Goal: Task Accomplishment & Management: Use online tool/utility

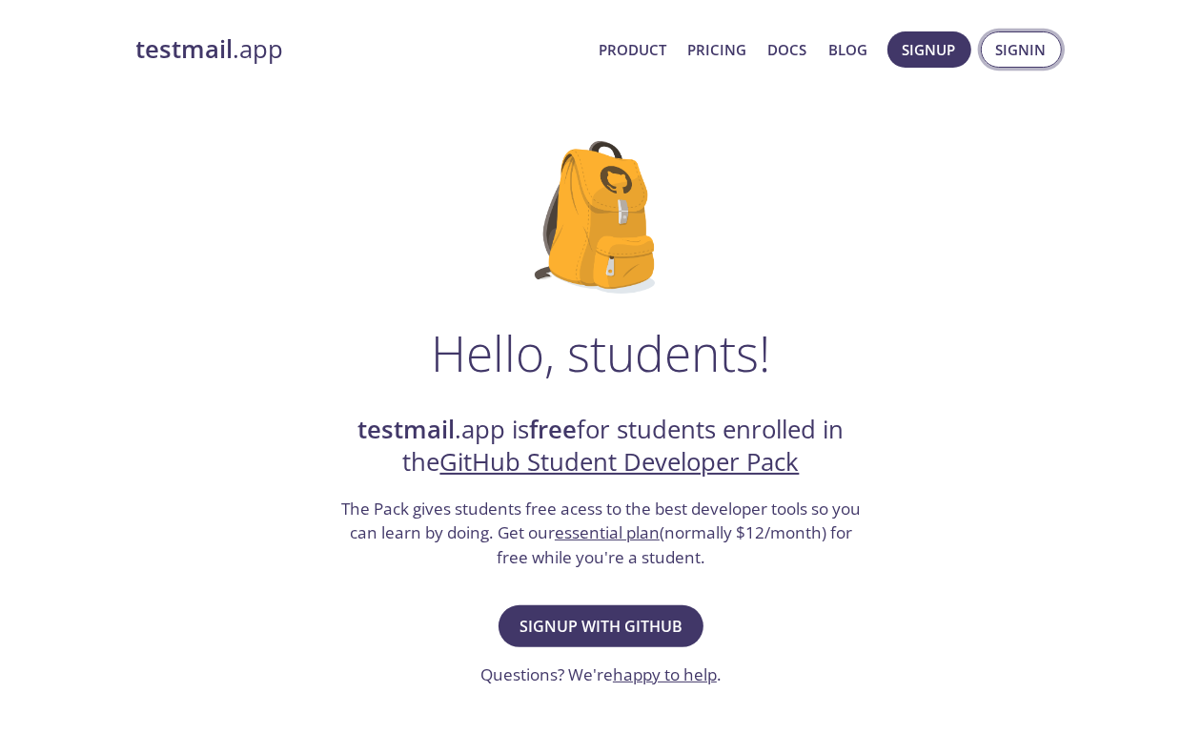
click at [1021, 43] on span "Signin" at bounding box center [1021, 49] width 51 height 25
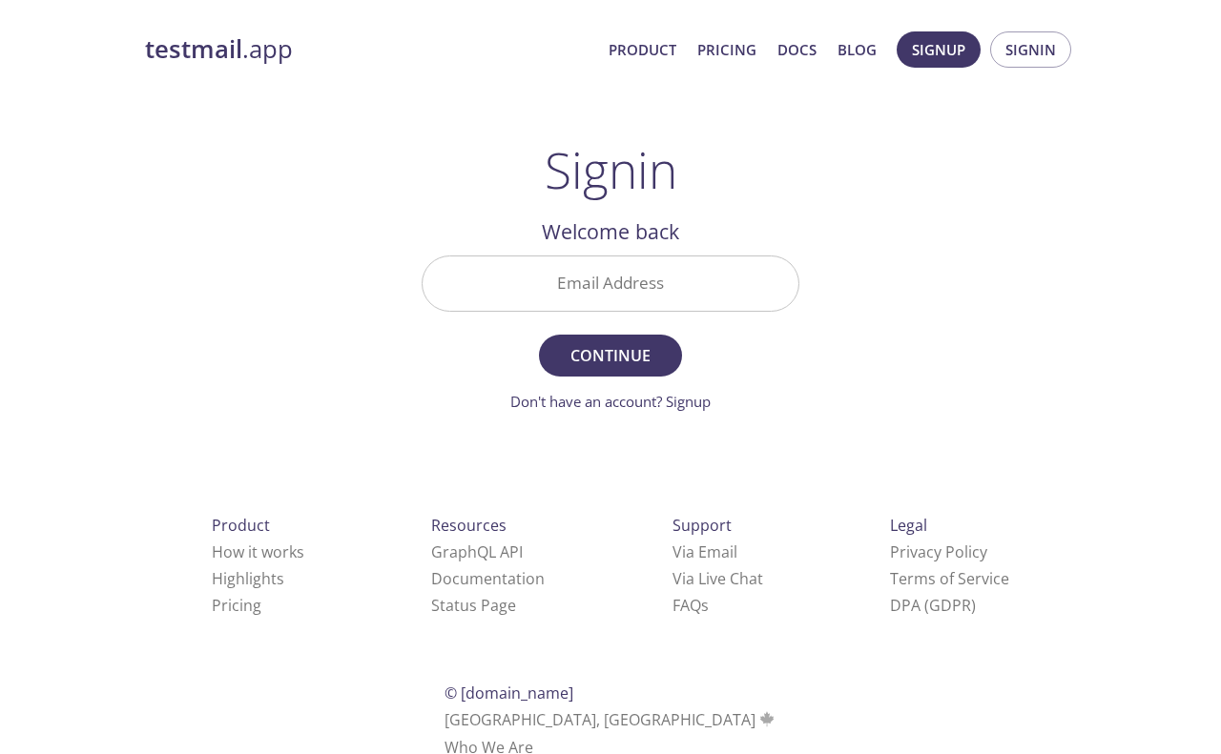
click at [589, 294] on input "Email Address" at bounding box center [610, 284] width 376 height 54
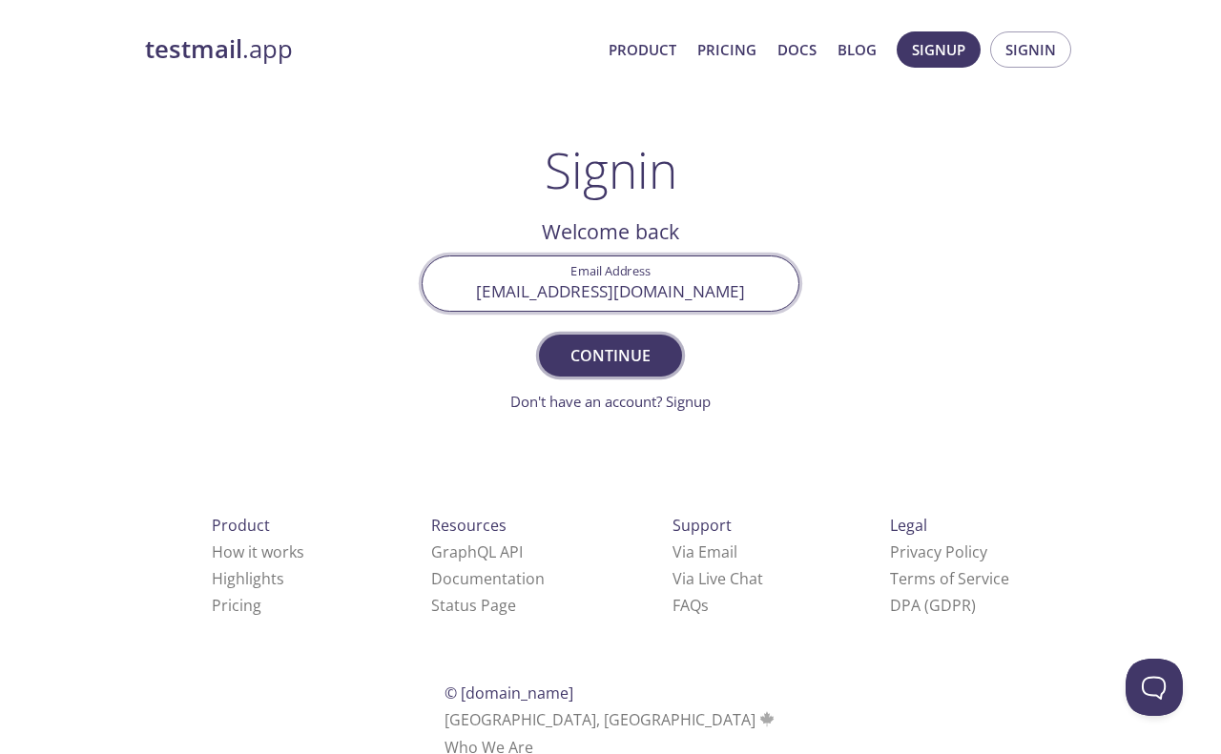
type input "[EMAIL_ADDRESS][DOMAIN_NAME]"
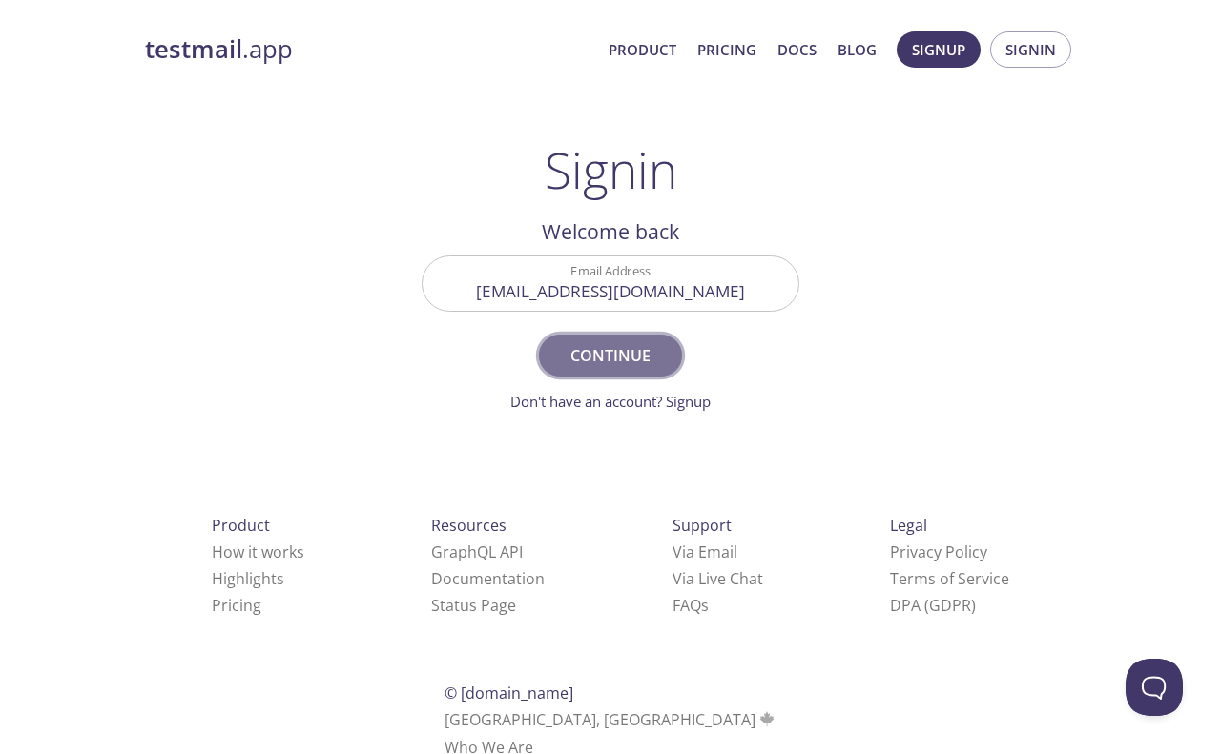
click at [634, 354] on span "Continue" at bounding box center [610, 355] width 101 height 27
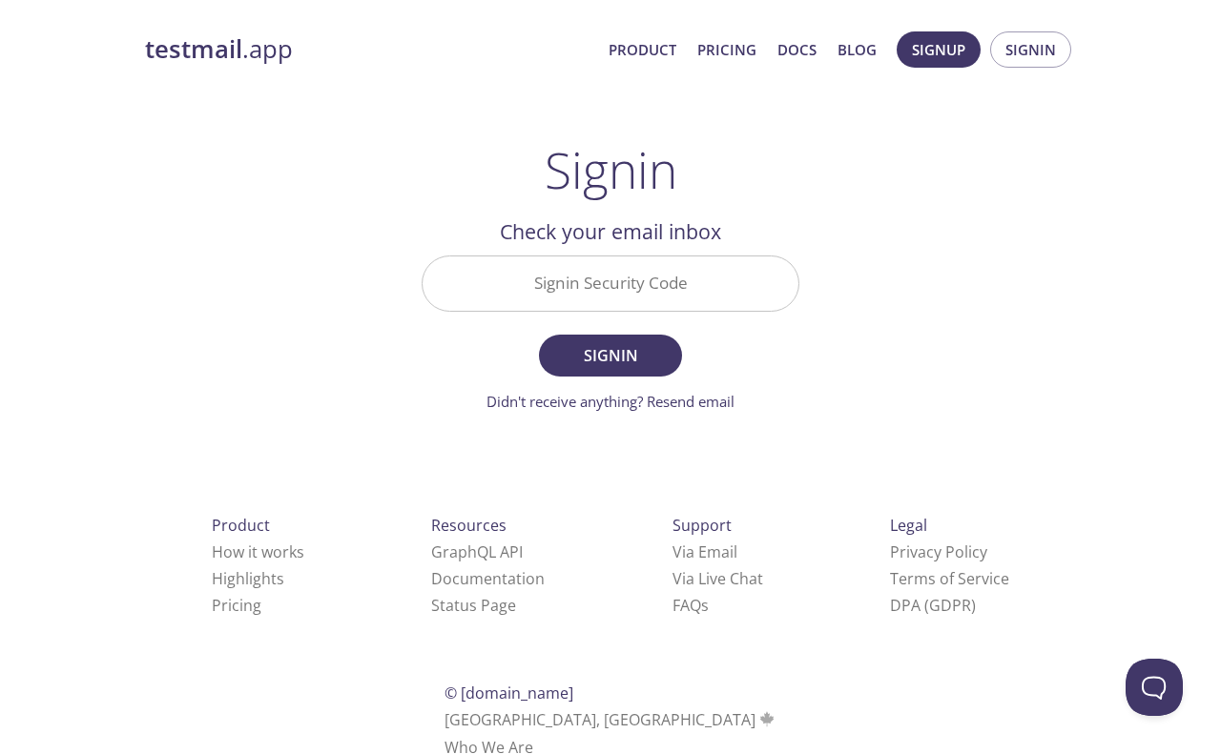
click at [596, 269] on input "Signin Security Code" at bounding box center [610, 284] width 376 height 54
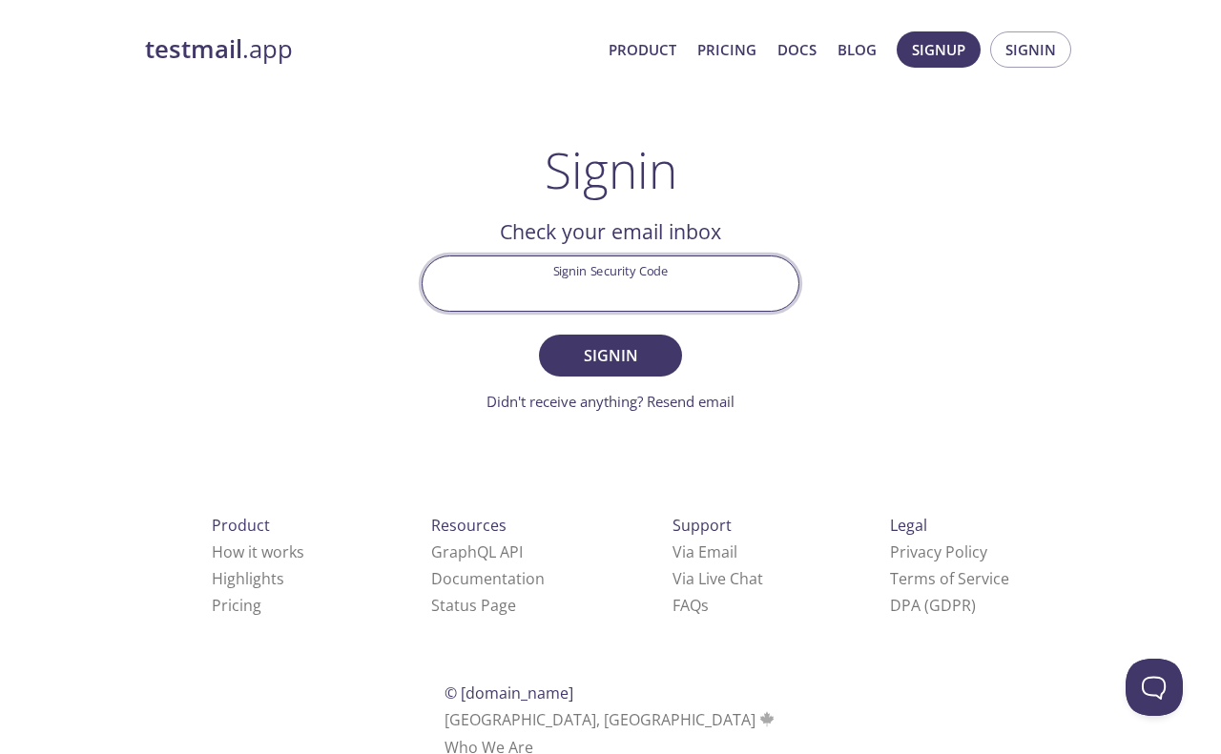
paste input "K4H8D64"
type input "K4H8D64"
click at [648, 364] on span "Signin" at bounding box center [610, 355] width 101 height 27
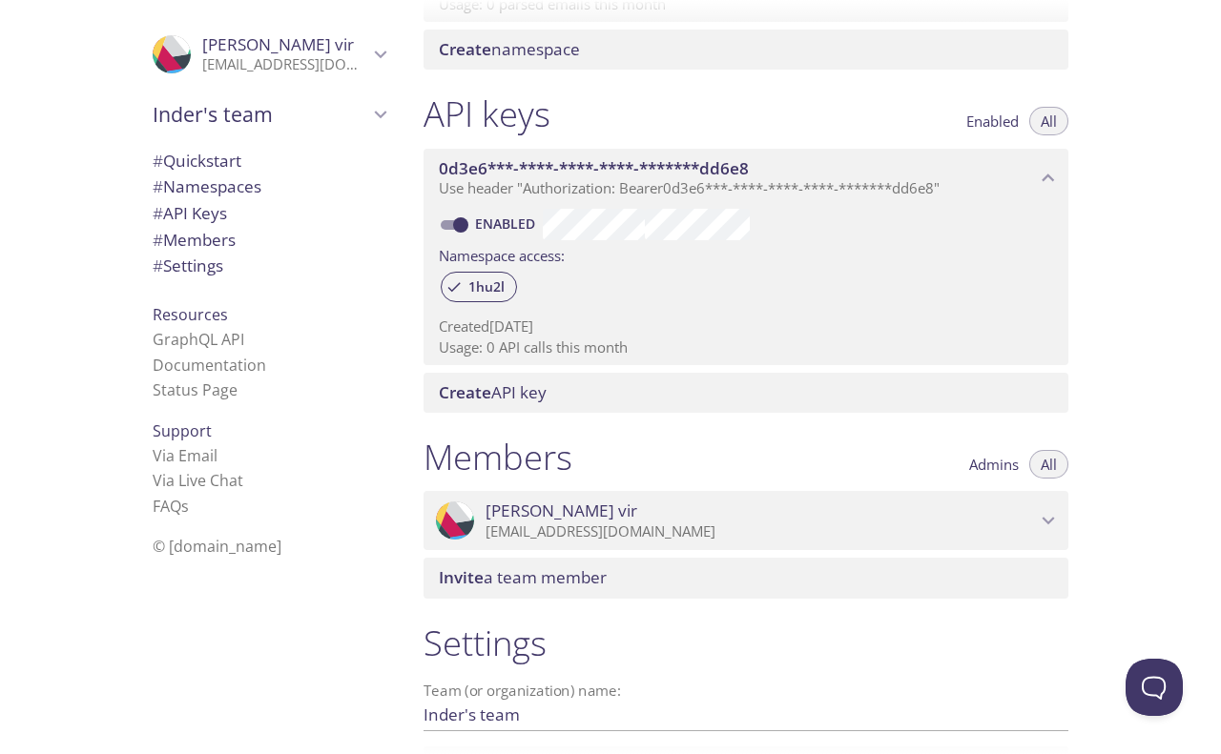
scroll to position [477, 0]
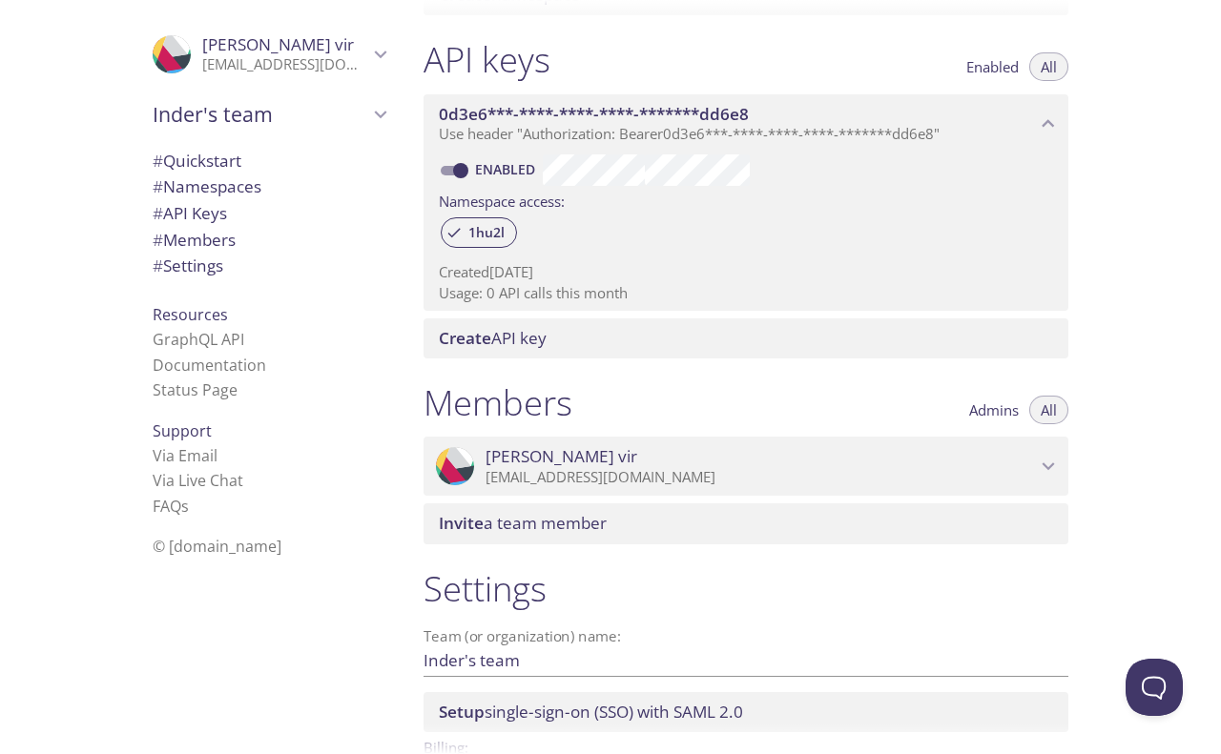
click at [630, 480] on p "[EMAIL_ADDRESS][DOMAIN_NAME]" at bounding box center [760, 477] width 550 height 19
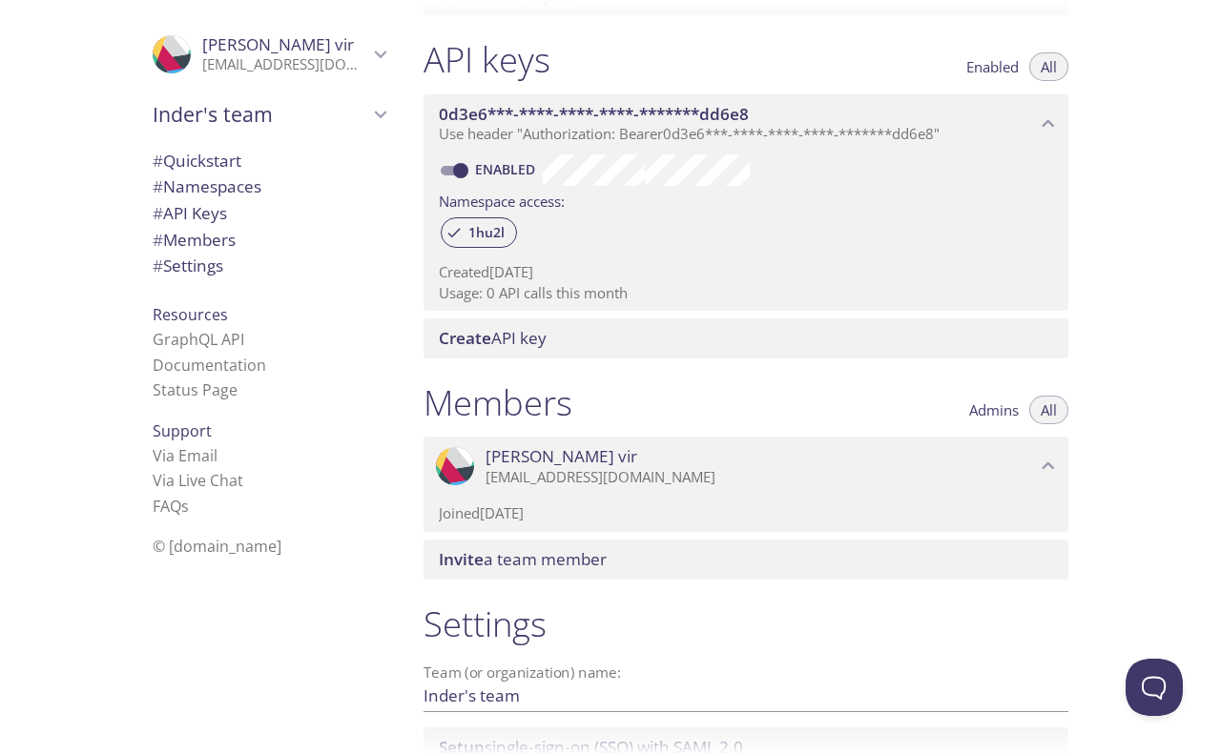
click at [637, 460] on span "[PERSON_NAME] vir" at bounding box center [760, 456] width 550 height 21
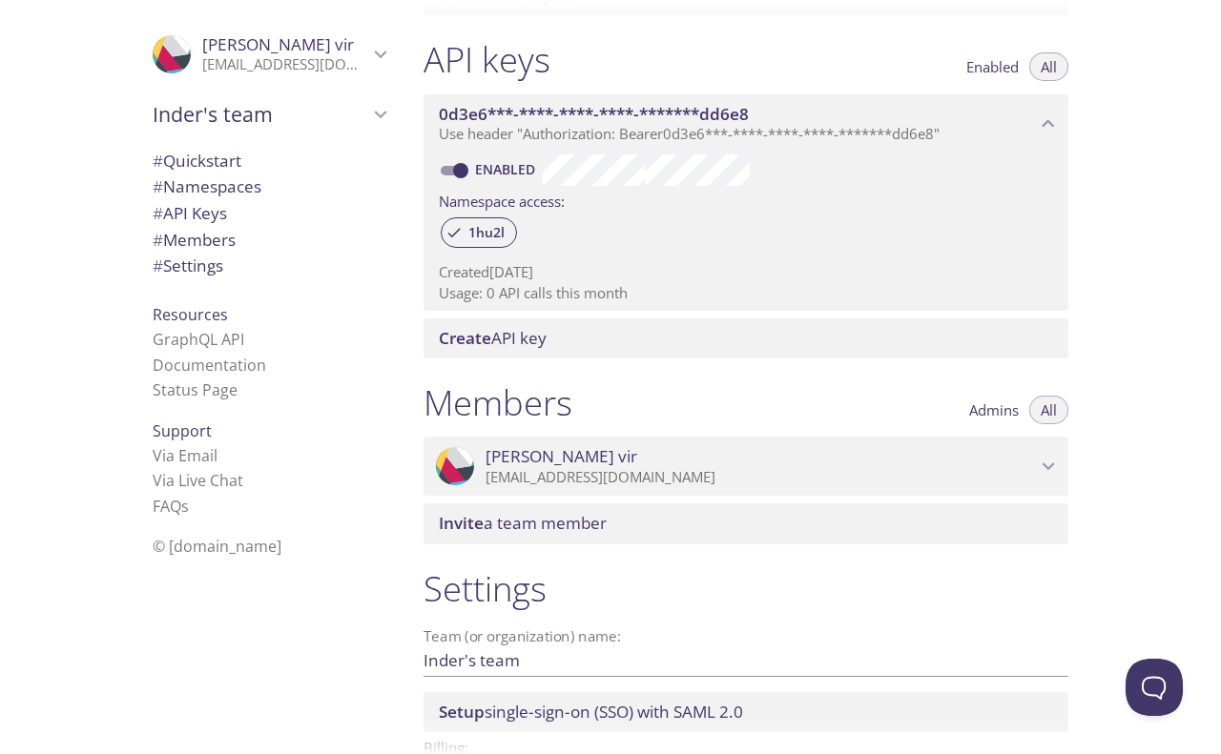
click at [548, 478] on p "[EMAIL_ADDRESS][DOMAIN_NAME]" at bounding box center [760, 477] width 550 height 19
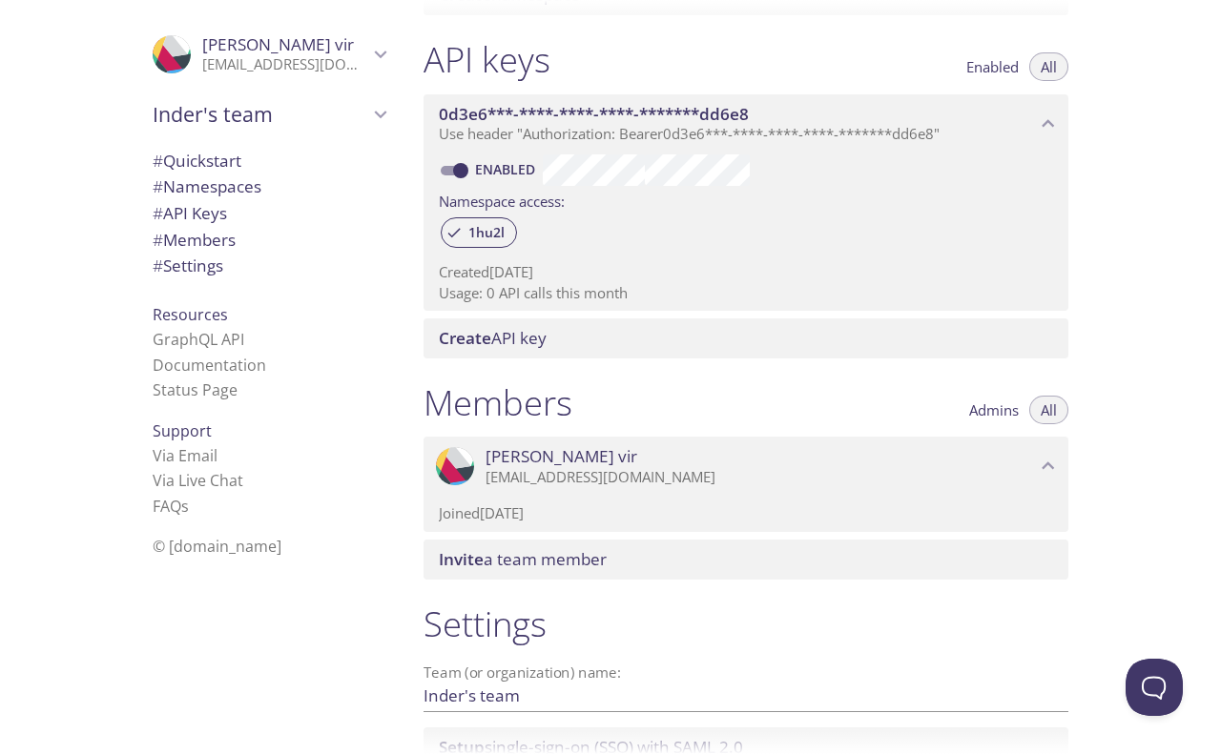
click at [601, 450] on span "[PERSON_NAME] vir" at bounding box center [760, 456] width 550 height 21
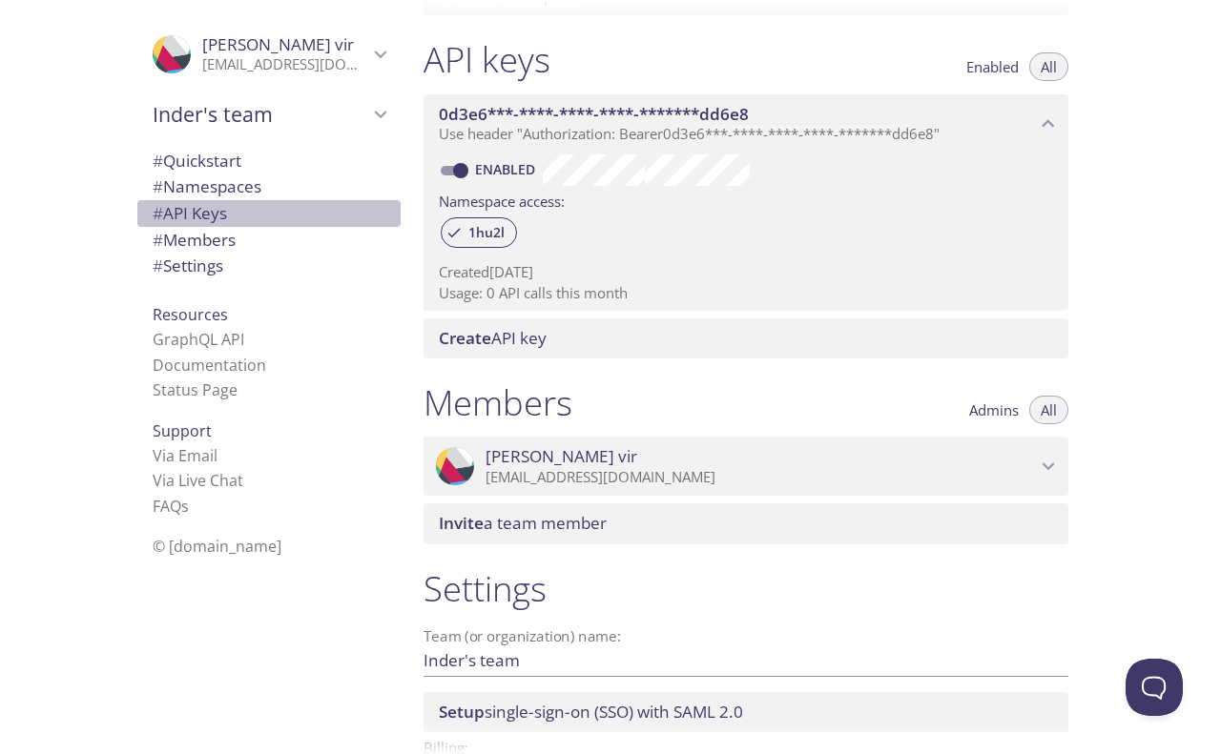
click at [195, 207] on span "# API Keys" at bounding box center [190, 213] width 74 height 22
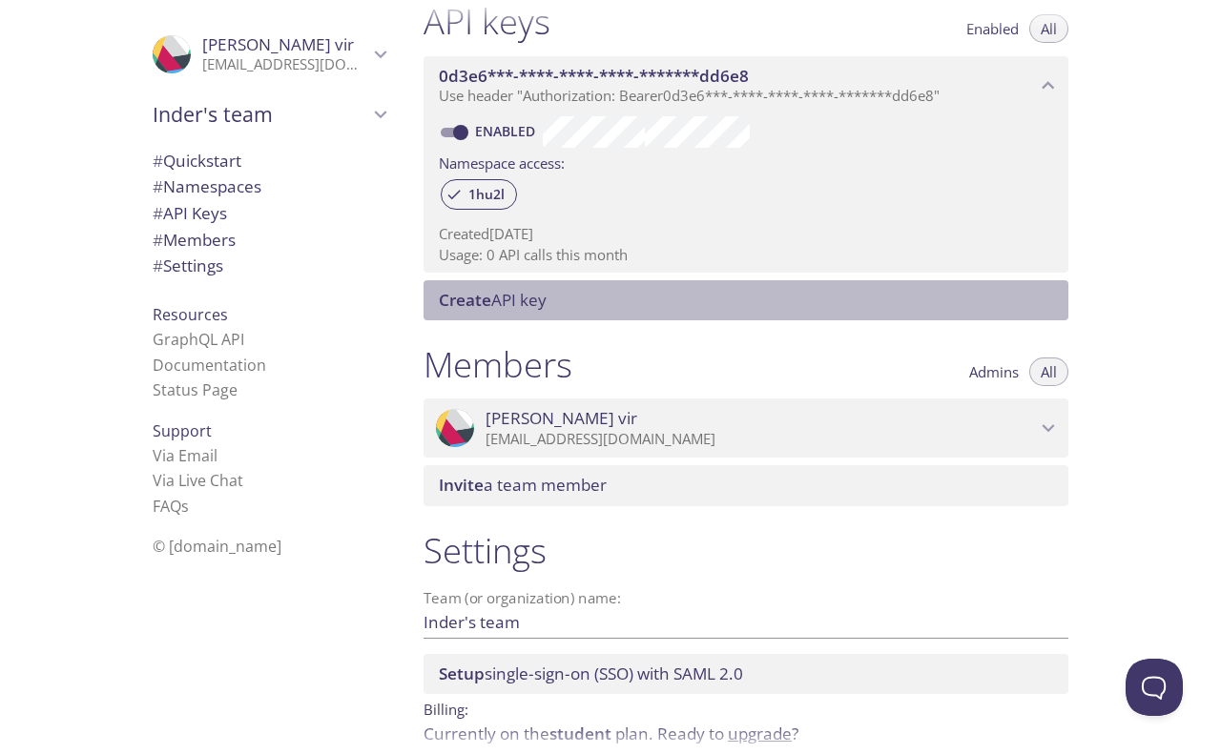
click at [520, 308] on span "Create API key" at bounding box center [493, 300] width 108 height 22
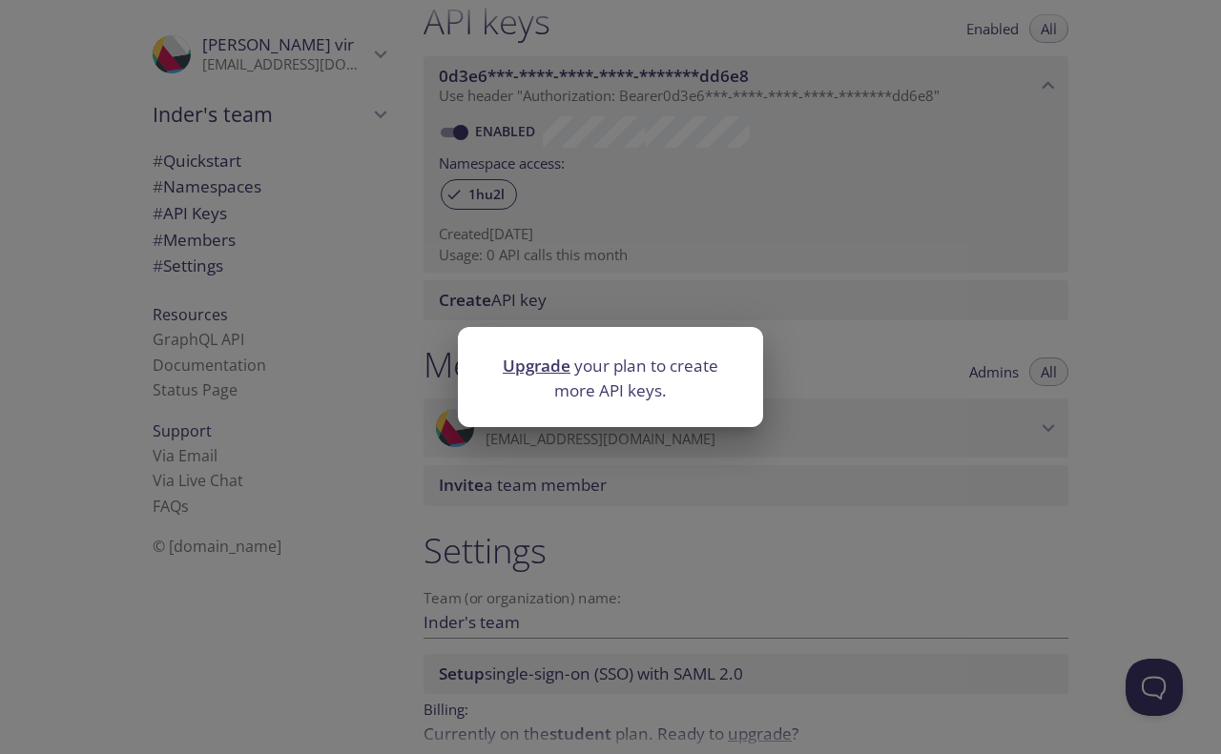
click at [610, 305] on div "Upgrade your plan to create more API keys." at bounding box center [610, 377] width 1221 height 754
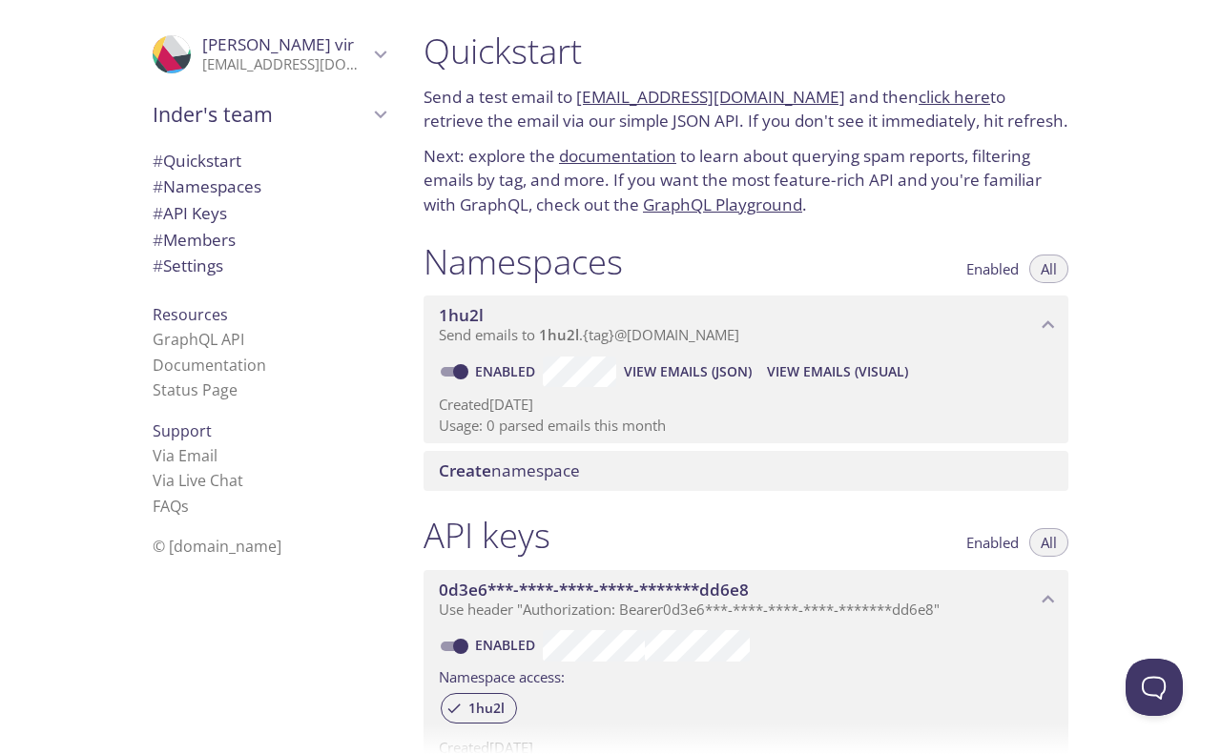
scroll to position [0, 0]
drag, startPoint x: 432, startPoint y: 93, endPoint x: 545, endPoint y: 89, distance: 113.6
click at [545, 89] on p "Send a test email to [EMAIL_ADDRESS][DOMAIN_NAME] and then click here to retrie…" at bounding box center [745, 110] width 645 height 49
click at [524, 93] on p "Send a test email to [EMAIL_ADDRESS][DOMAIN_NAME] and then click here to retrie…" at bounding box center [745, 110] width 645 height 49
click at [241, 186] on span "# Namespaces" at bounding box center [207, 186] width 109 height 22
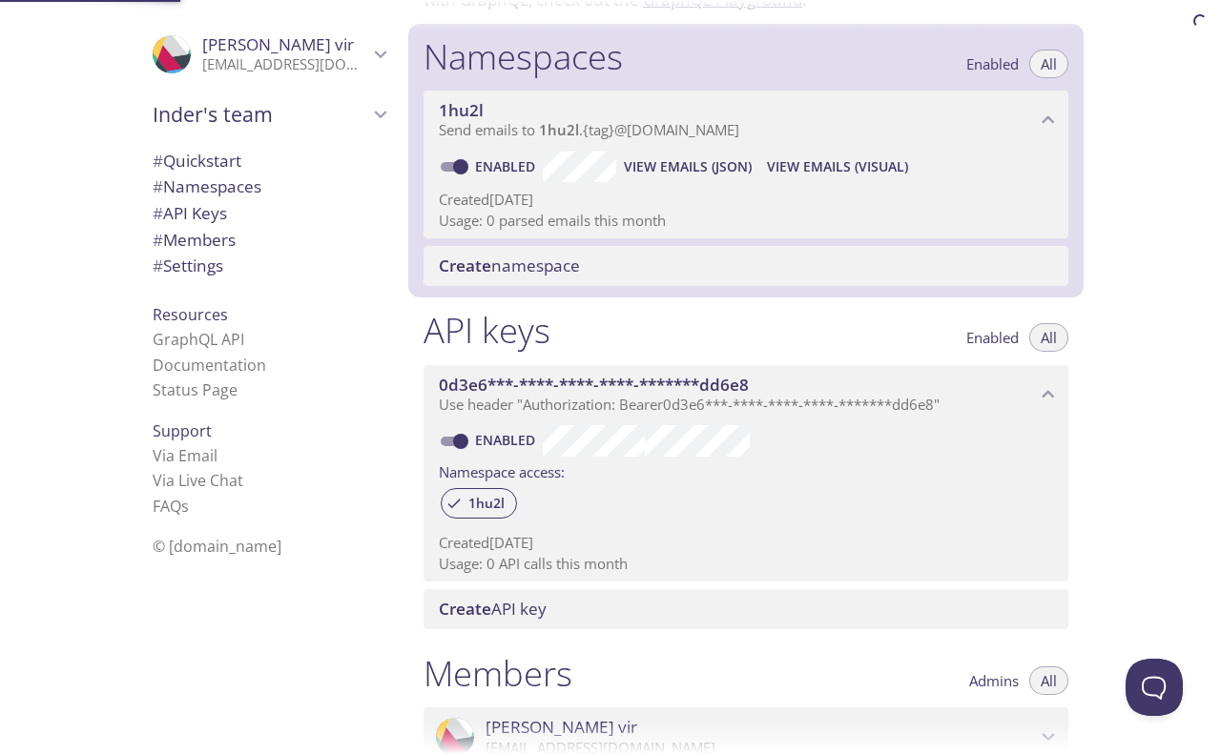
scroll to position [240, 0]
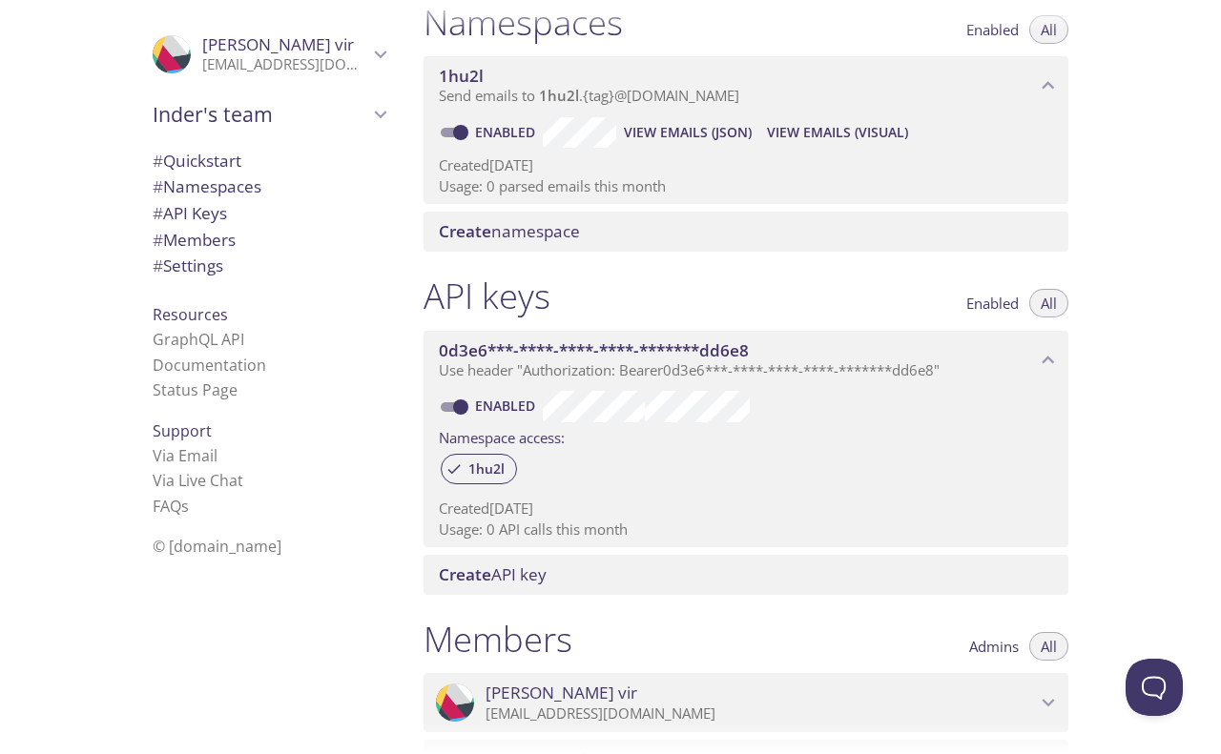
click at [531, 221] on span "Create namespace" at bounding box center [509, 231] width 141 height 22
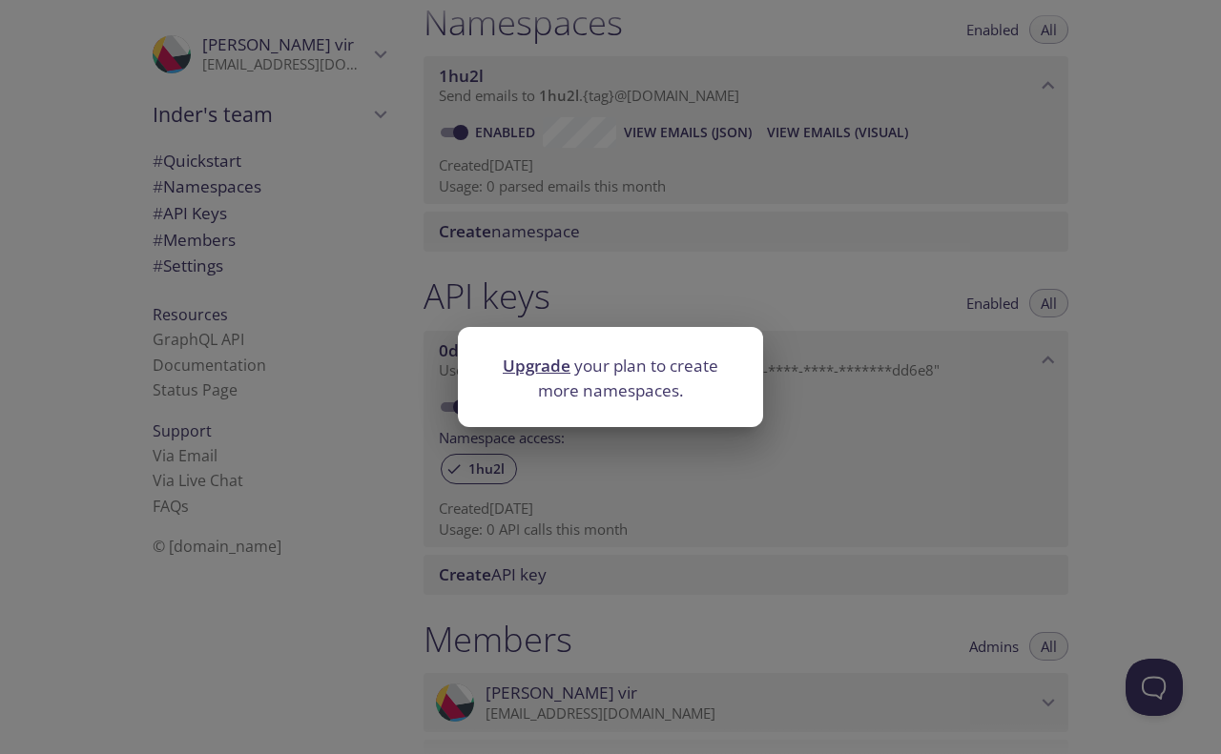
click at [747, 270] on div "Upgrade your plan to create more namespaces." at bounding box center [610, 377] width 1221 height 754
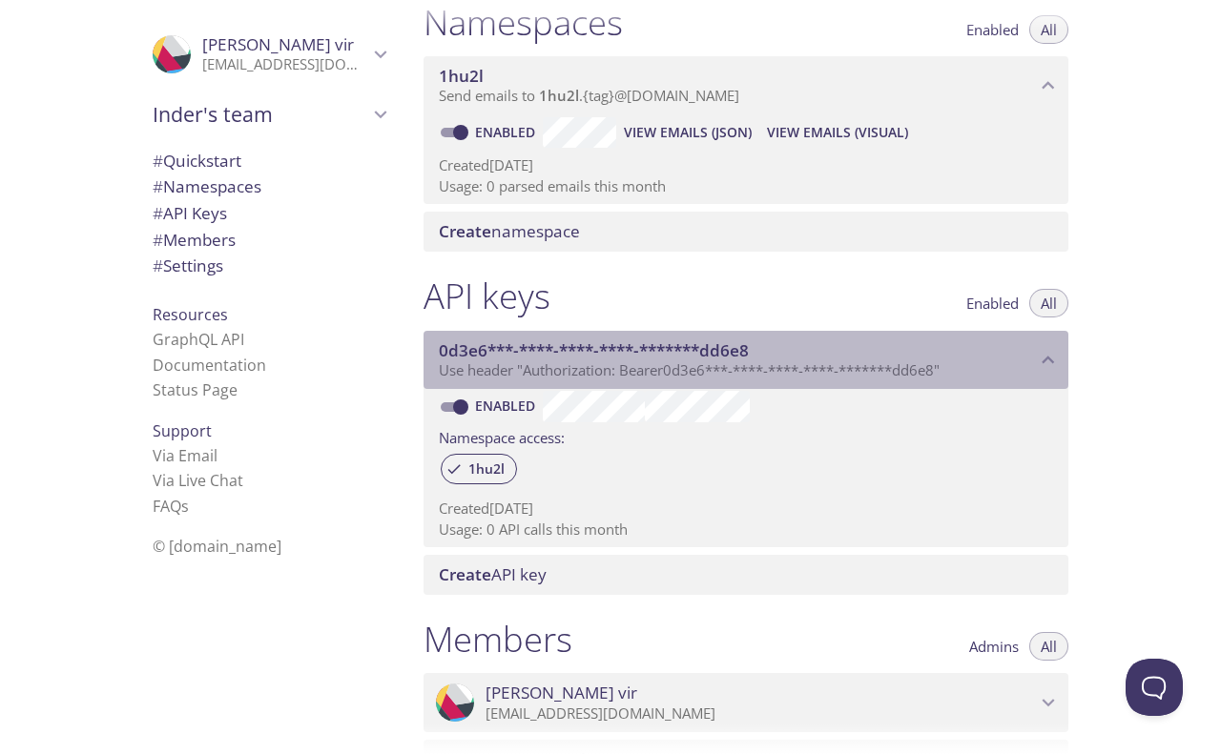
click at [637, 353] on span "0d3e6***-****-****-****-*******dd6e8" at bounding box center [594, 350] width 310 height 22
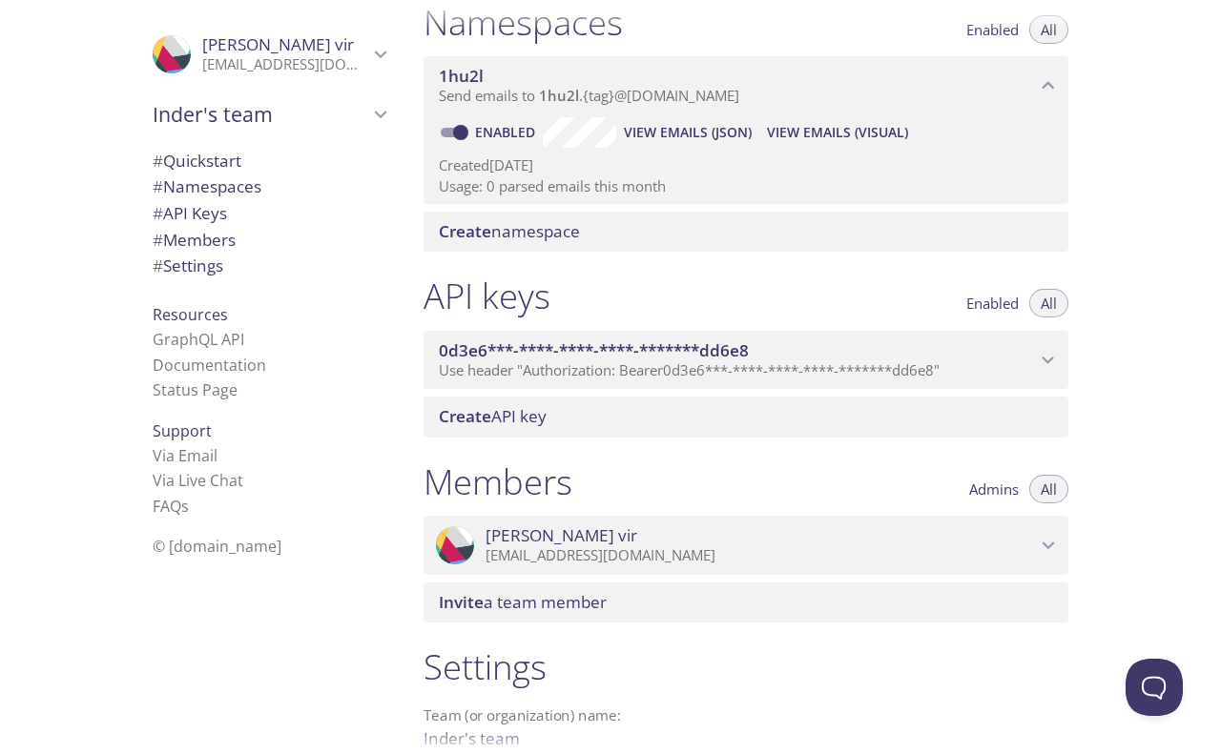
click at [637, 353] on span "0d3e6***-****-****-****-*******dd6e8" at bounding box center [594, 350] width 310 height 22
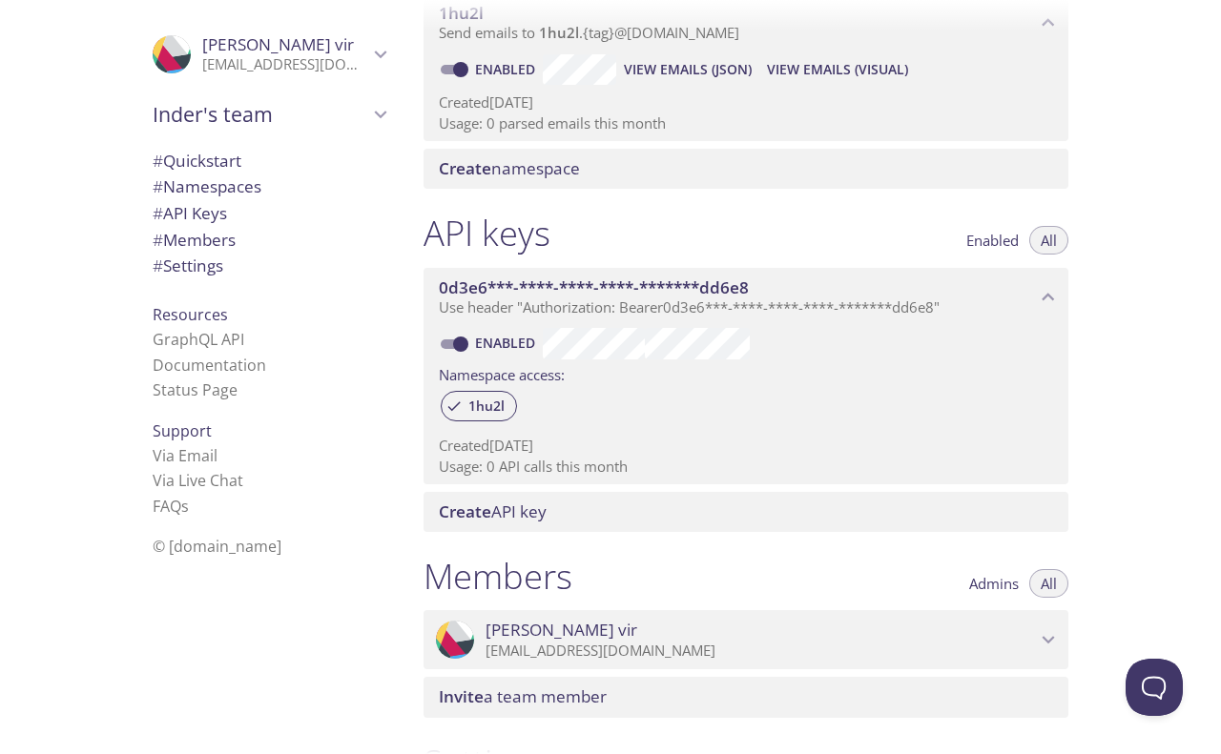
scroll to position [360, 0]
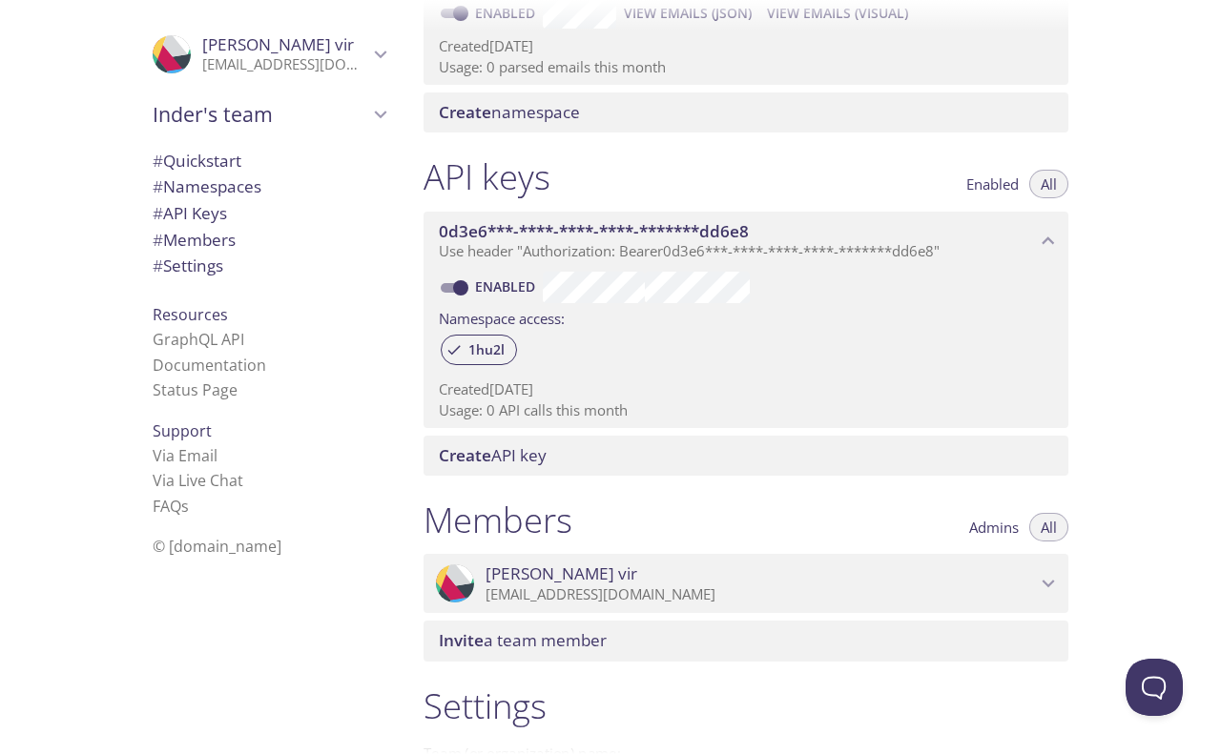
click at [556, 316] on label "Namespace access:" at bounding box center [502, 317] width 126 height 28
click at [565, 316] on label "Namespace access:" at bounding box center [502, 317] width 126 height 28
click at [540, 321] on label "Namespace access:" at bounding box center [502, 317] width 126 height 28
click at [534, 310] on label "Namespace access:" at bounding box center [502, 317] width 126 height 28
click at [545, 313] on label "Namespace access:" at bounding box center [502, 317] width 126 height 28
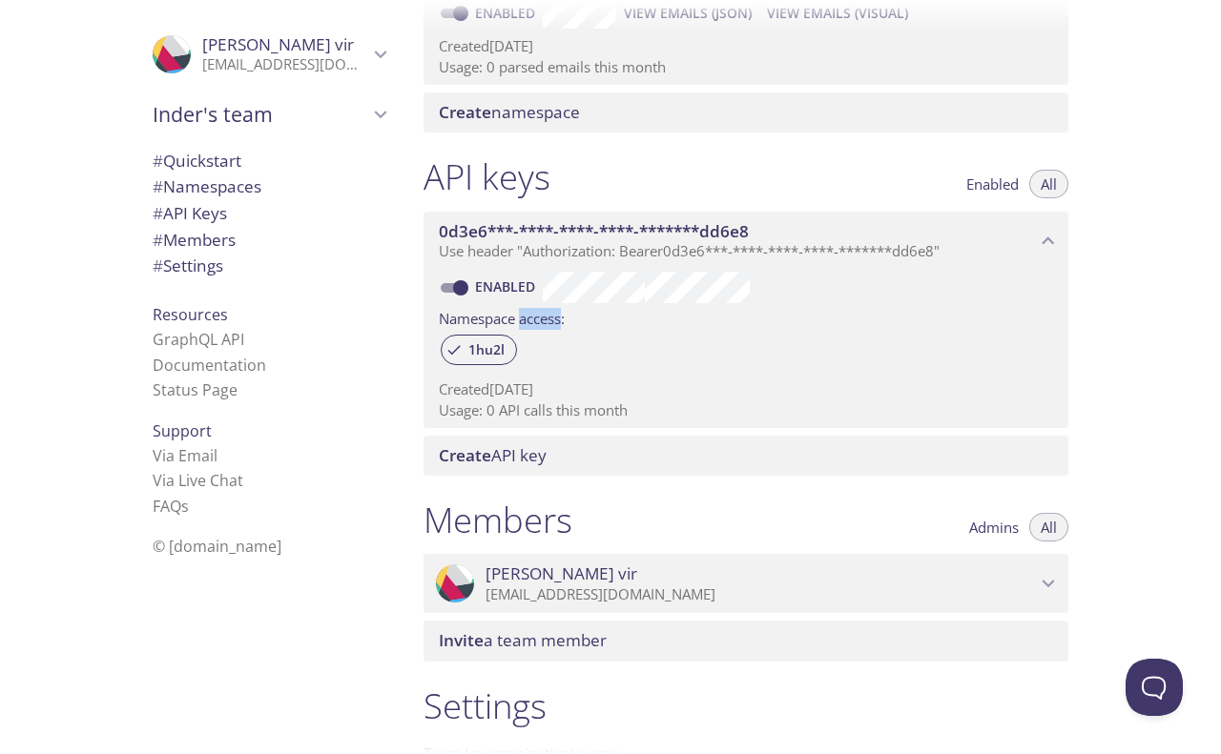
click at [545, 313] on label "Namespace access:" at bounding box center [502, 317] width 126 height 28
click at [537, 320] on label "Namespace access:" at bounding box center [502, 317] width 126 height 28
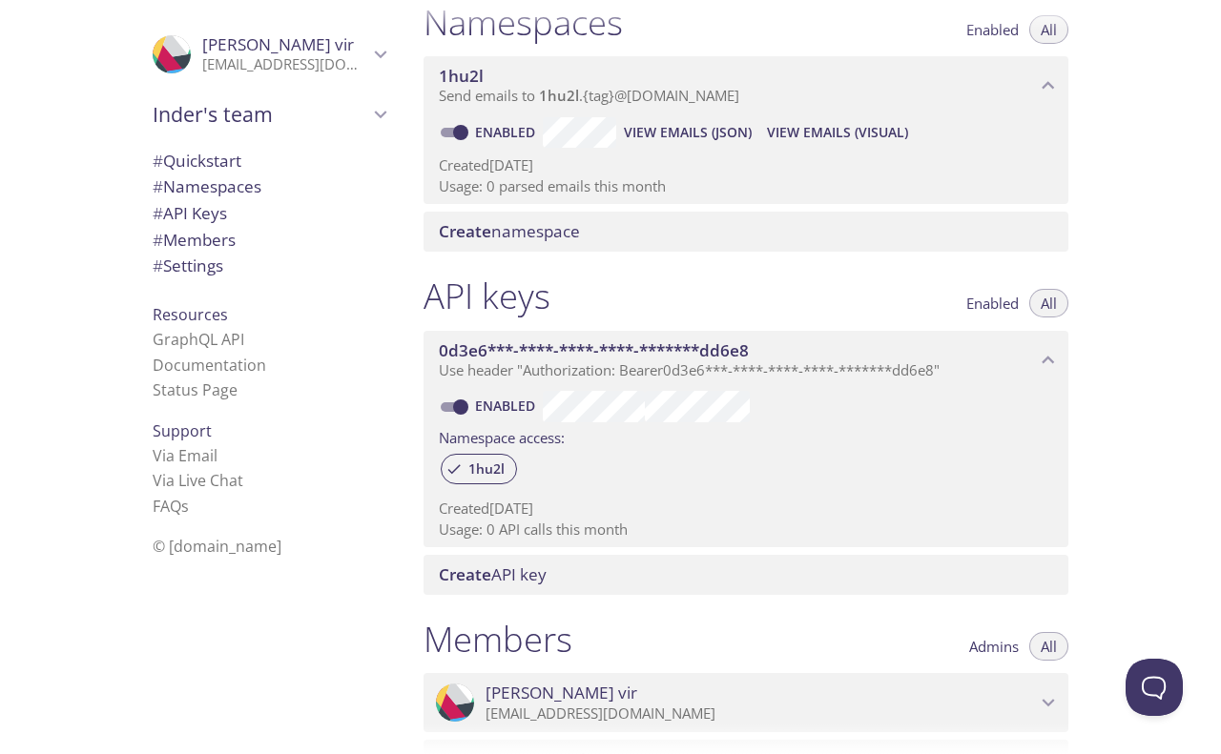
click at [1009, 303] on span "Enabled" at bounding box center [992, 303] width 52 height 0
click at [1026, 300] on button "Enabled" at bounding box center [992, 303] width 75 height 29
click at [1044, 303] on span "All" at bounding box center [1048, 303] width 16 height 0
click at [192, 213] on span "# API Keys" at bounding box center [190, 213] width 74 height 22
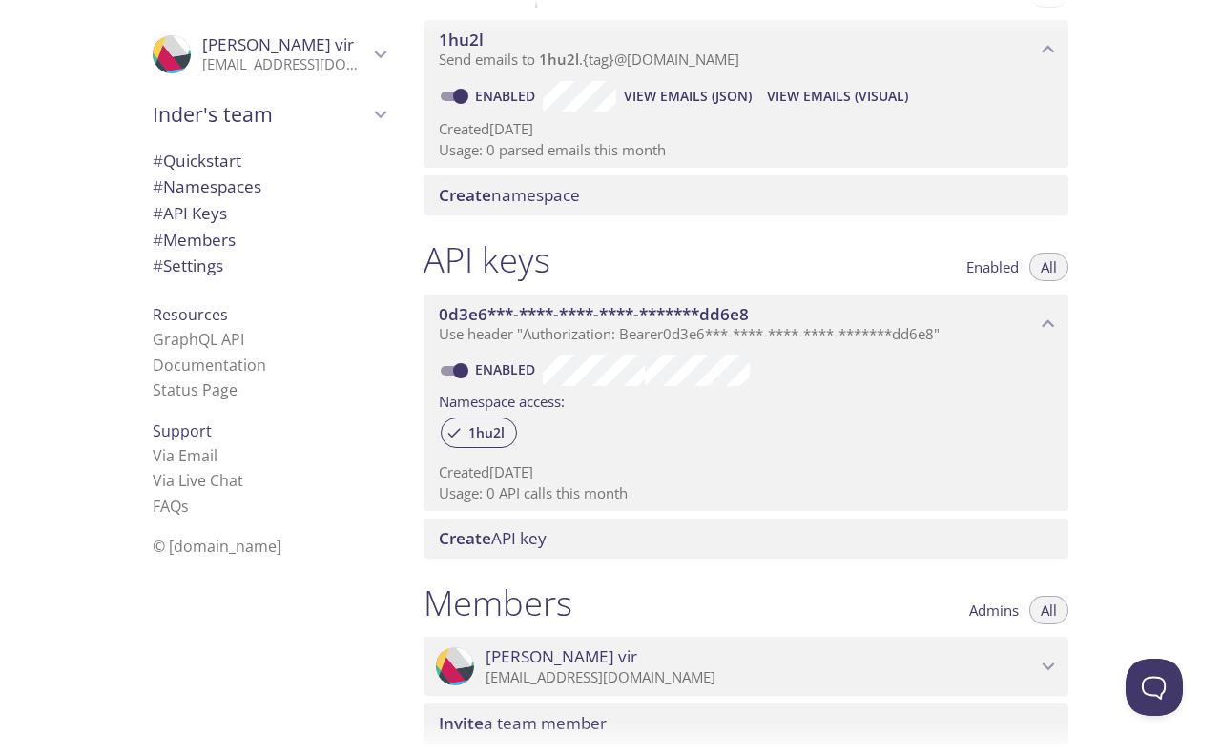
scroll to position [157, 0]
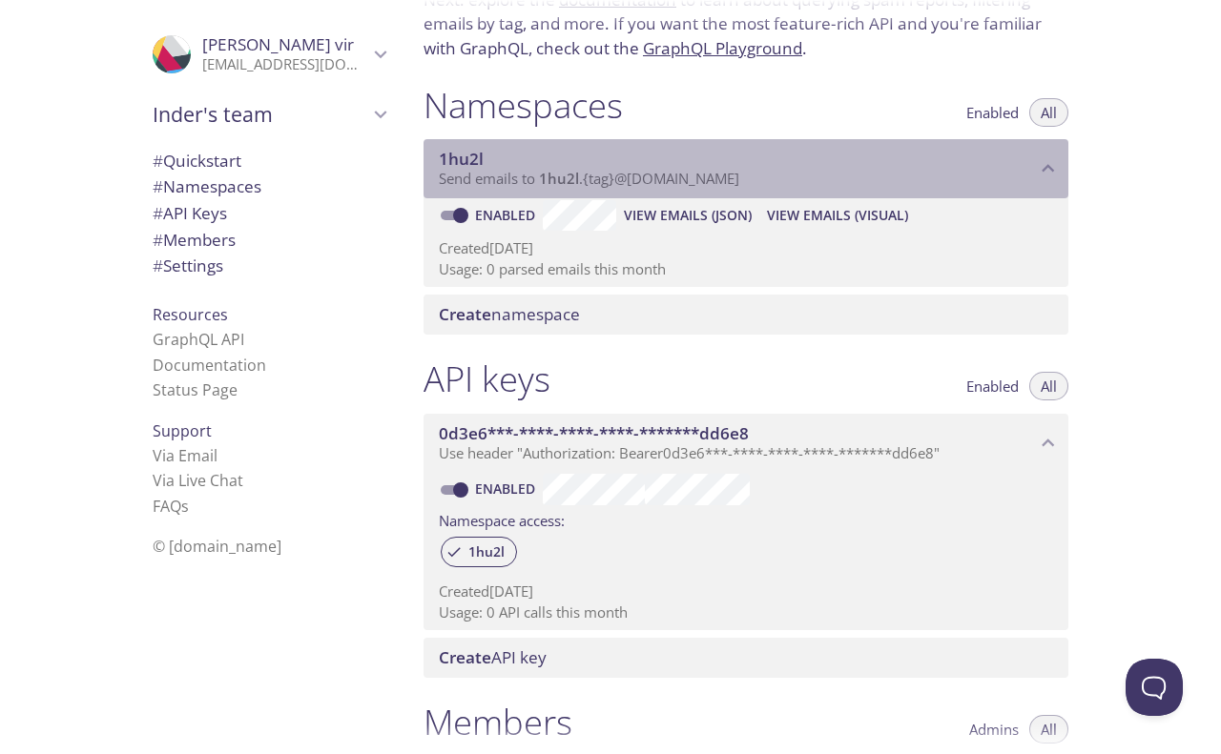
drag, startPoint x: 541, startPoint y: 181, endPoint x: 555, endPoint y: 182, distance: 14.3
click at [555, 182] on span "1hu2l" at bounding box center [559, 178] width 40 height 19
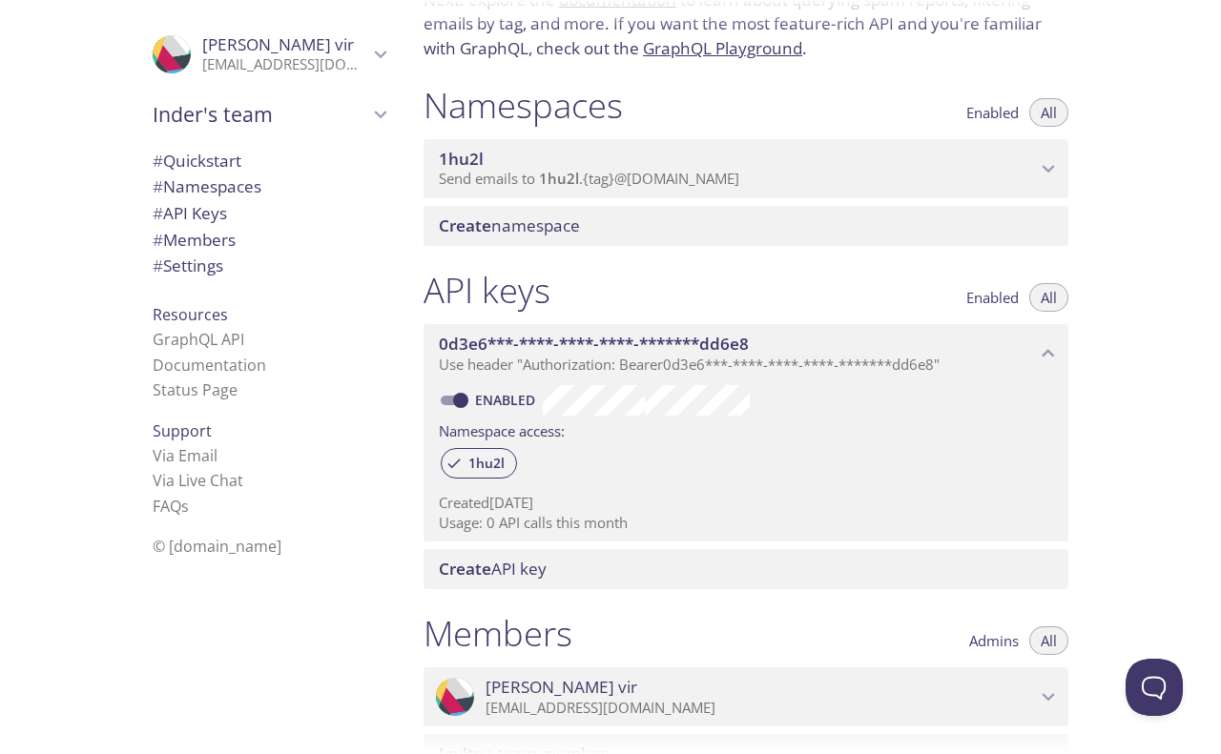
click at [569, 179] on span "1hu2l" at bounding box center [559, 178] width 40 height 19
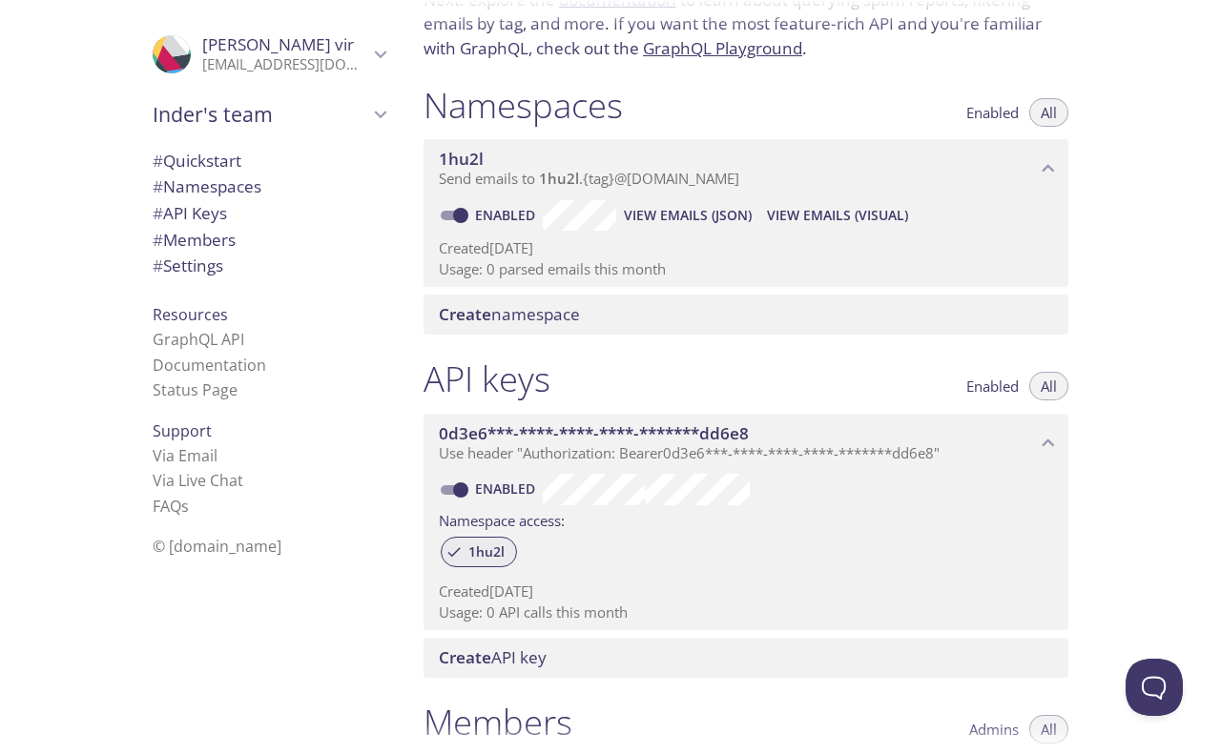
drag, startPoint x: 510, startPoint y: 556, endPoint x: 515, endPoint y: 587, distance: 31.8
click at [515, 587] on div "Enabled Namespace access: 1hu2l Created [DATE] Usage: 0 API calls this month" at bounding box center [745, 551] width 645 height 158
drag, startPoint x: 488, startPoint y: 558, endPoint x: 698, endPoint y: 573, distance: 210.3
click at [698, 574] on div "Created [DATE] Usage: 0 API calls this month" at bounding box center [746, 598] width 614 height 49
click at [698, 225] on span "View Emails (JSON)" at bounding box center [688, 215] width 128 height 23
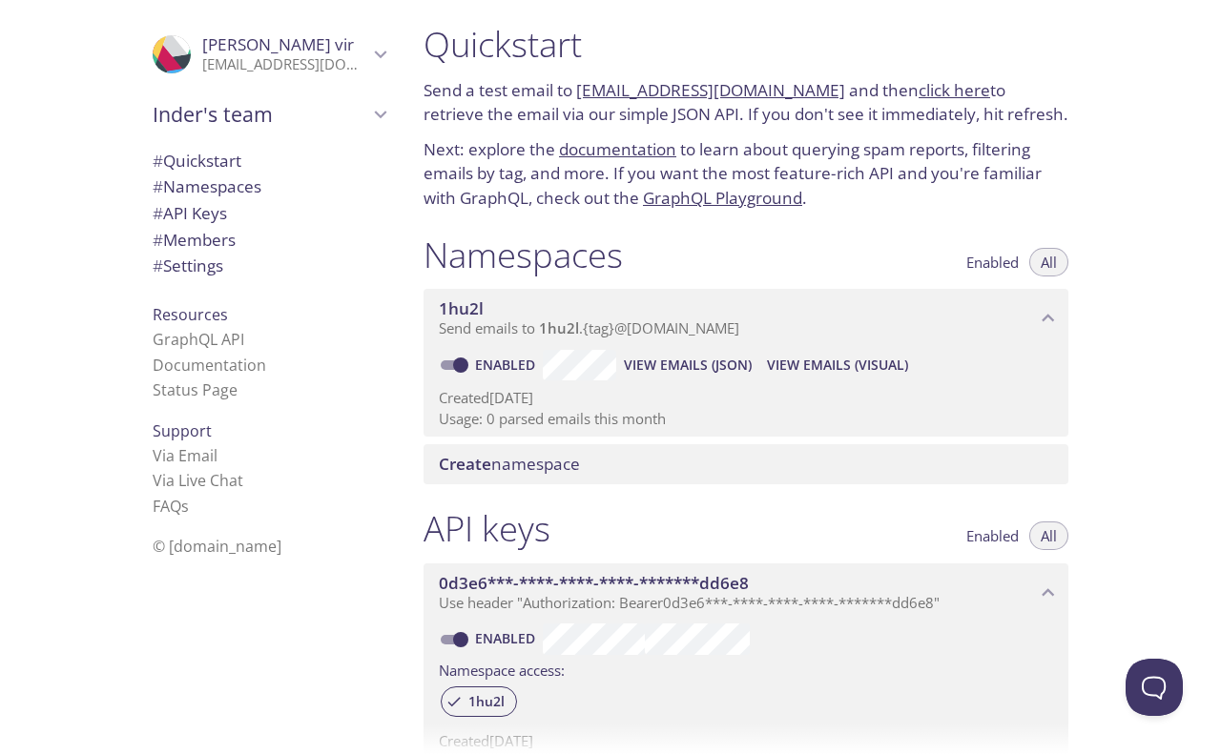
scroll to position [0, 0]
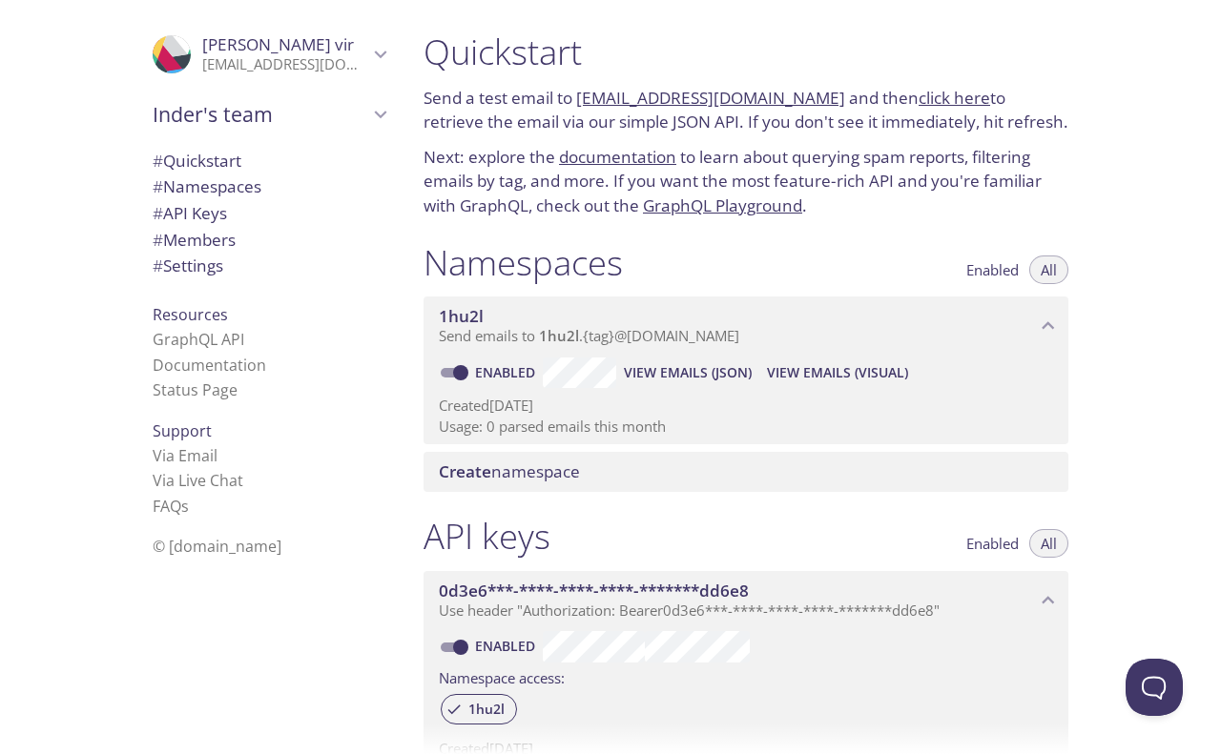
click at [669, 92] on link "[EMAIL_ADDRESS][DOMAIN_NAME]" at bounding box center [710, 98] width 269 height 22
click at [1127, 186] on div "Quickstart Send a test email to [EMAIL_ADDRESS][DOMAIN_NAME] and then click her…" at bounding box center [814, 377] width 812 height 754
click at [883, 374] on span "View Emails (Visual)" at bounding box center [837, 372] width 141 height 23
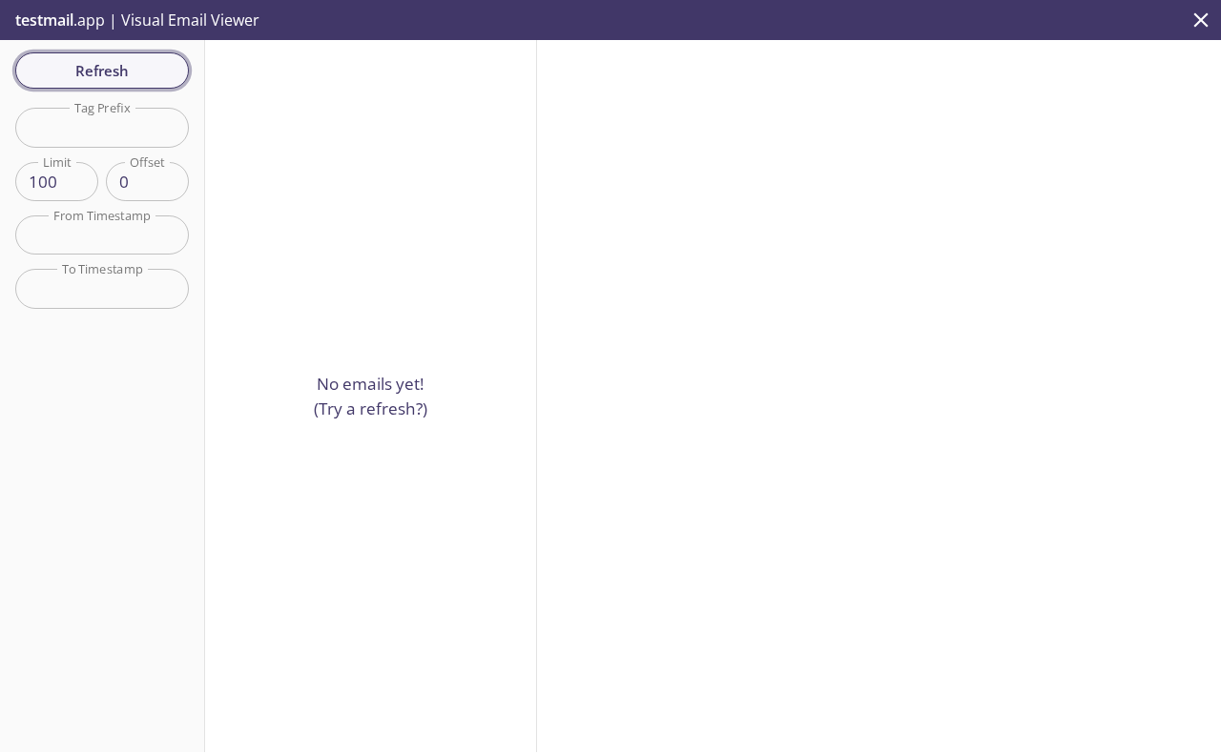
click at [160, 76] on span "Refresh" at bounding box center [102, 70] width 143 height 25
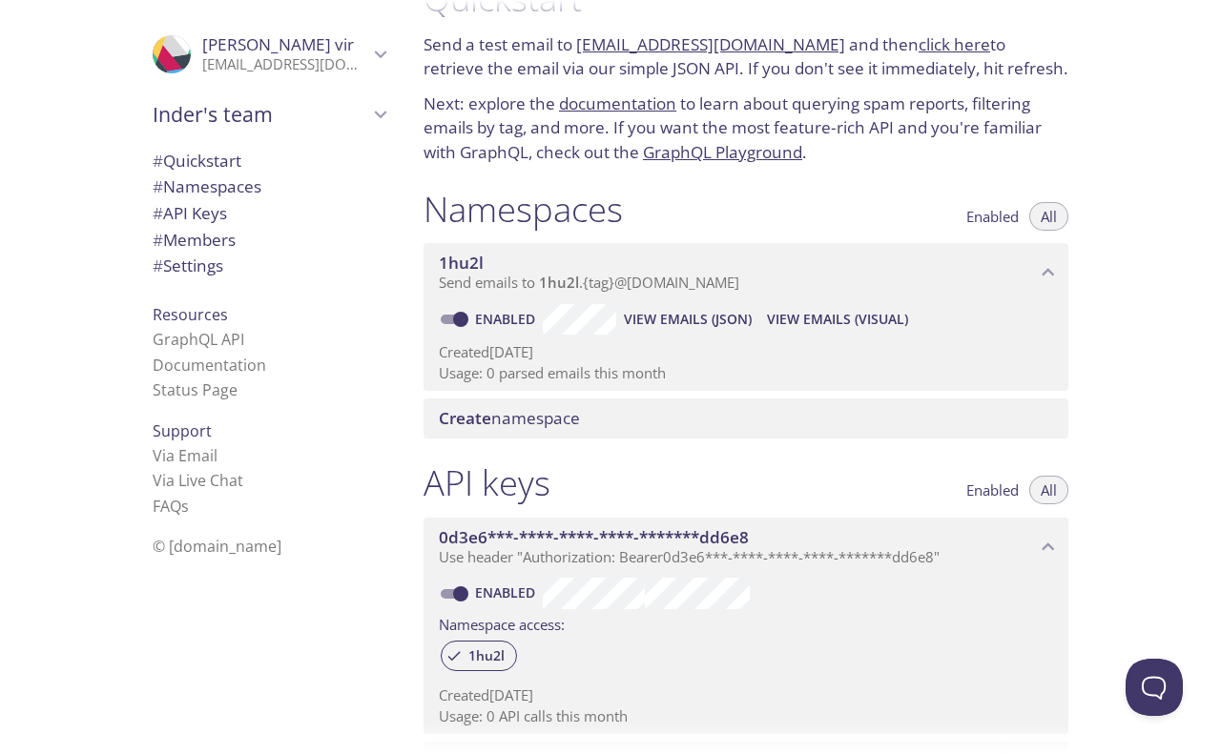
scroll to position [38, 0]
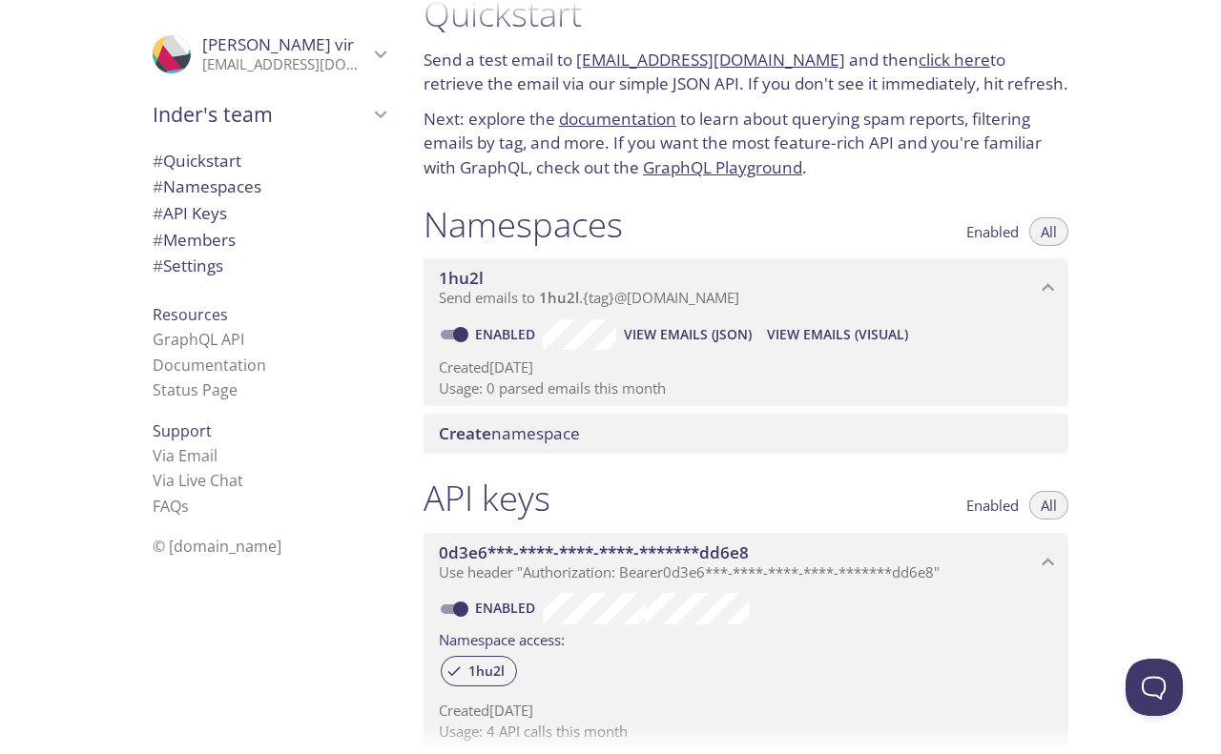
click at [210, 272] on span "# Settings" at bounding box center [188, 266] width 71 height 22
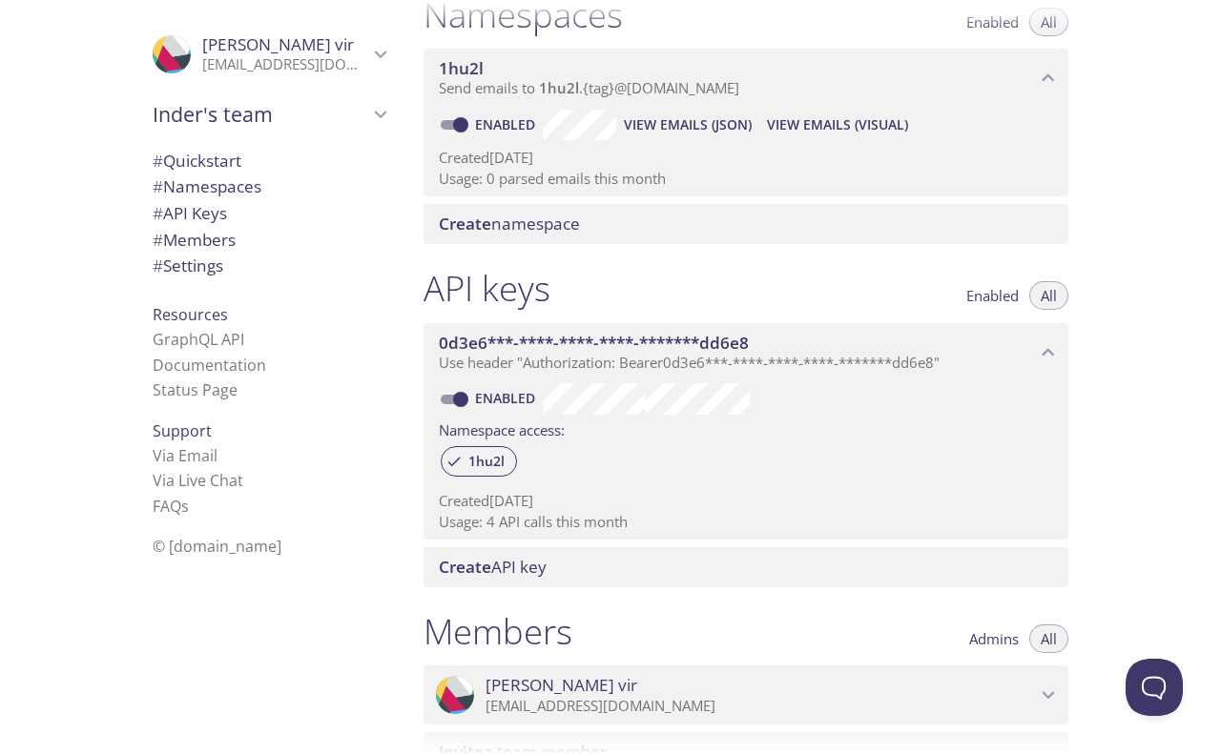
scroll to position [243, 0]
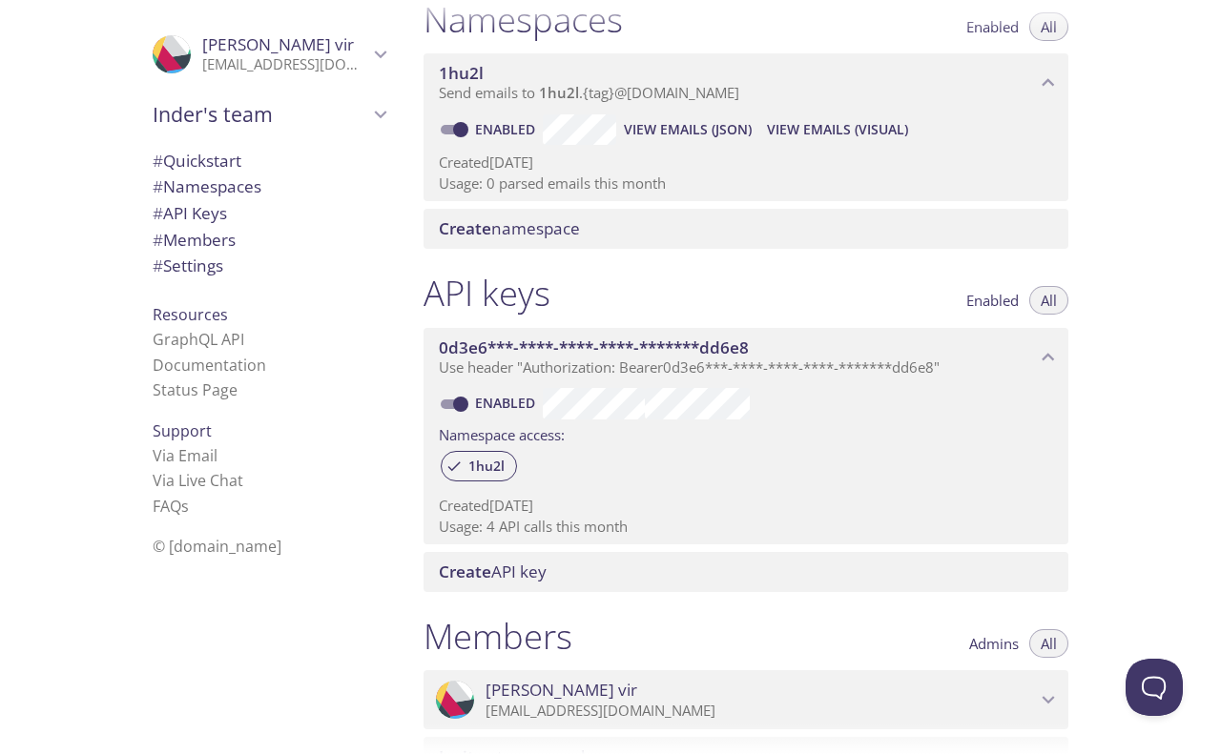
click at [179, 162] on span "# Quickstart" at bounding box center [197, 161] width 89 height 22
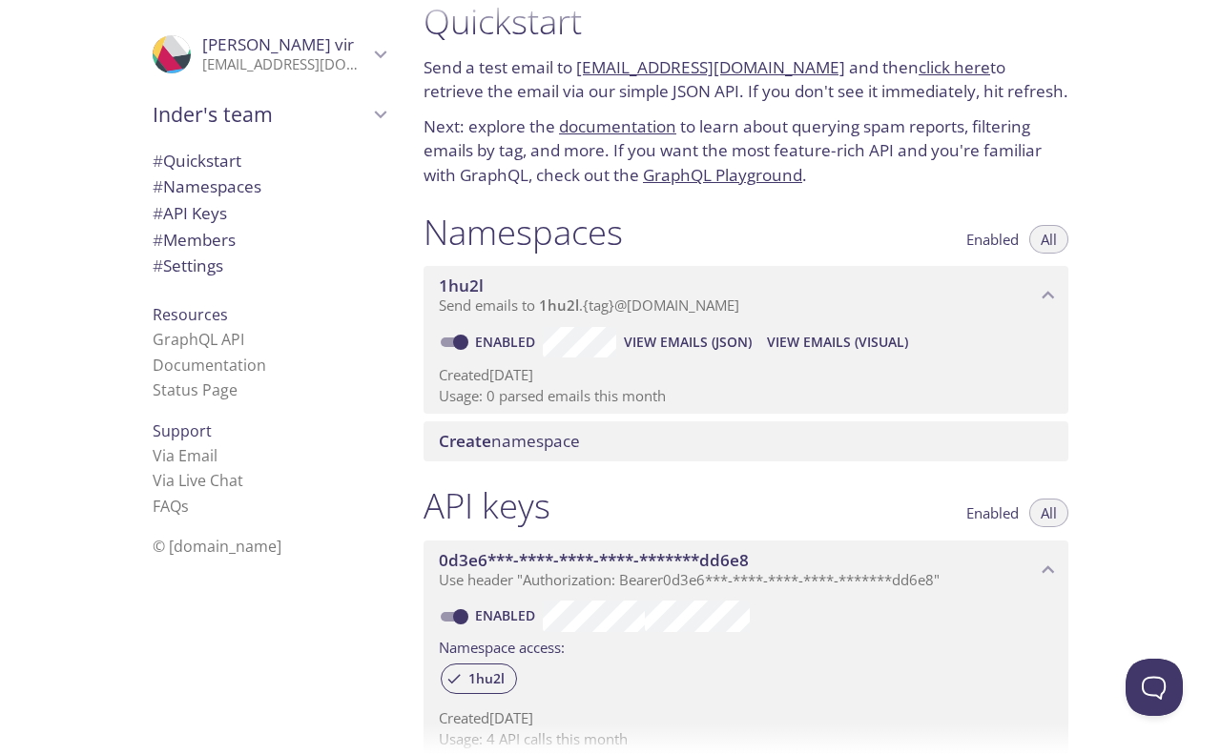
click at [918, 67] on link "click here" at bounding box center [954, 67] width 72 height 22
